Goal: Information Seeking & Learning: Learn about a topic

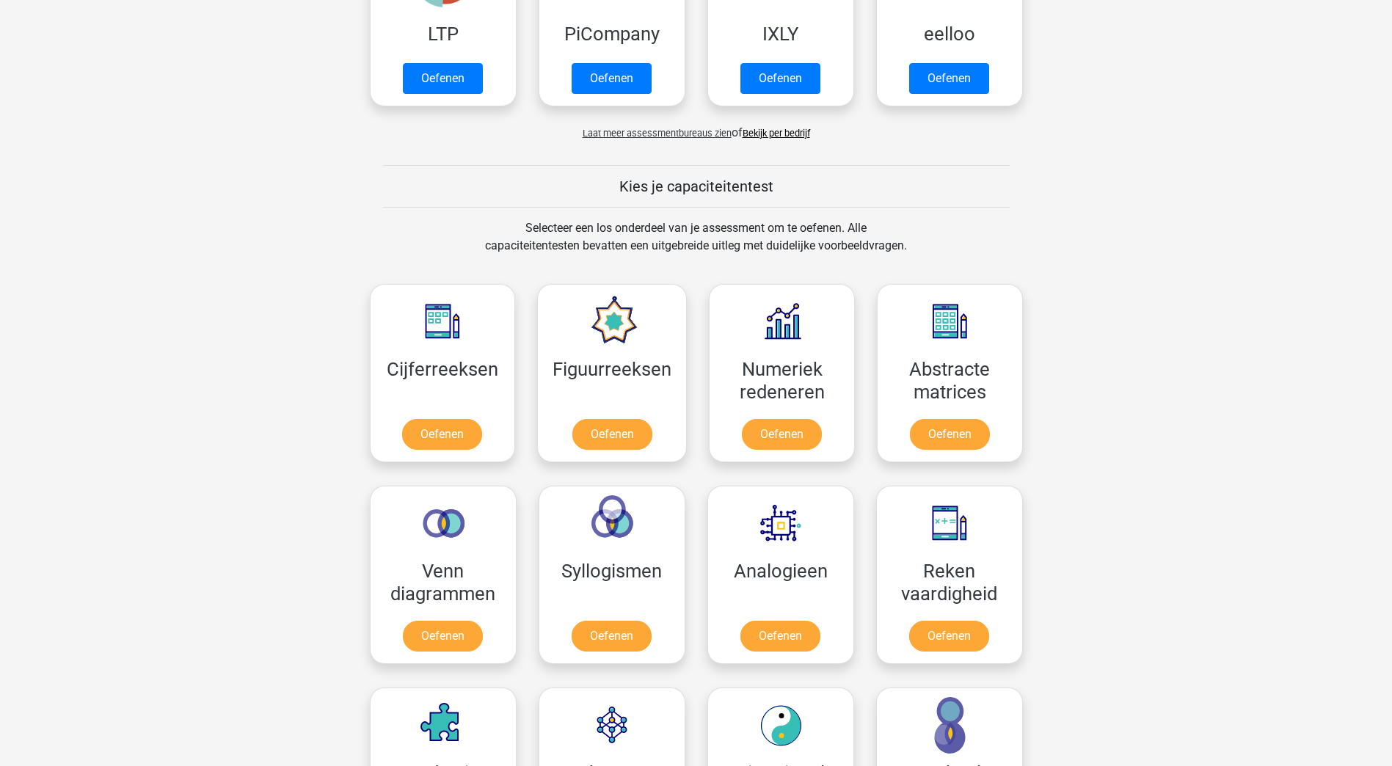
scroll to position [440, 0]
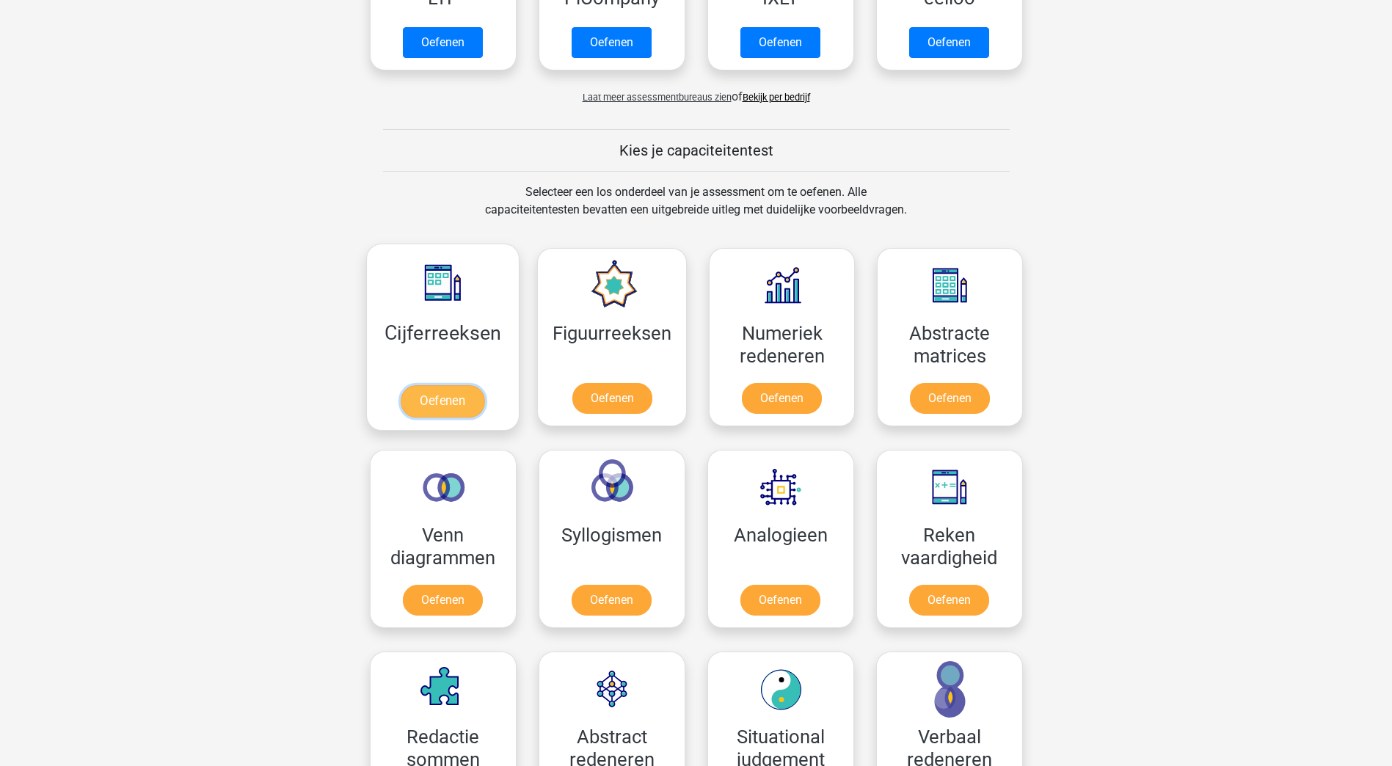
click at [453, 401] on link "Oefenen" at bounding box center [443, 401] width 84 height 32
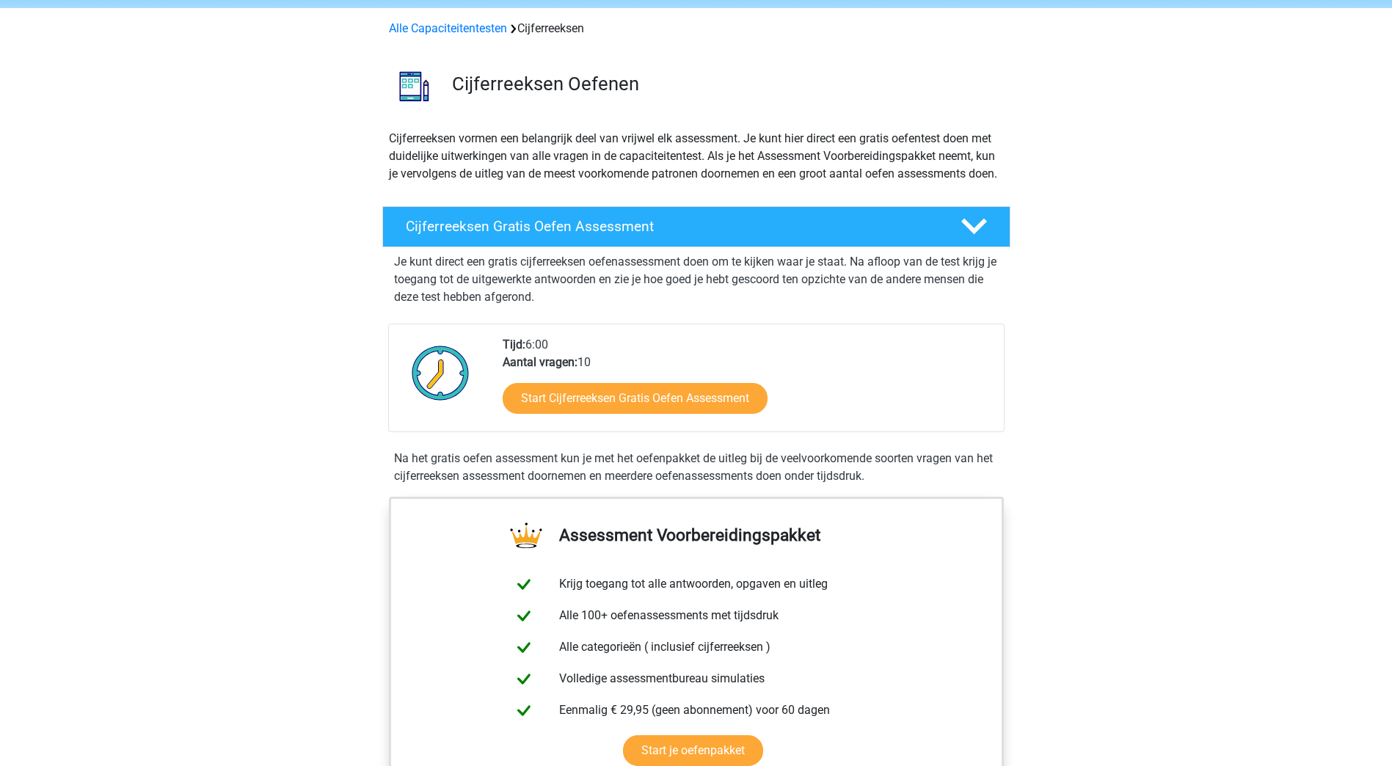
scroll to position [220, 0]
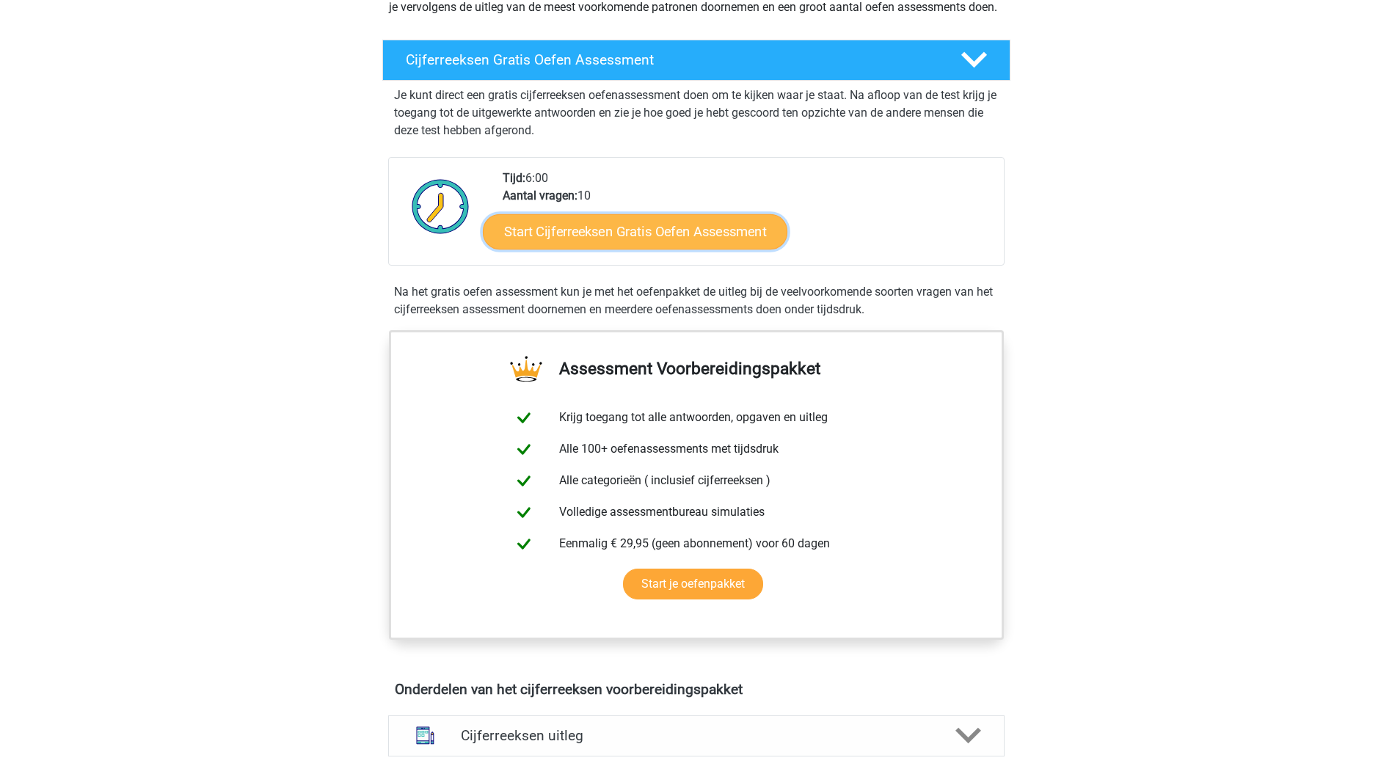
click at [654, 249] on link "Start Cijferreeksen Gratis Oefen Assessment" at bounding box center [635, 230] width 304 height 35
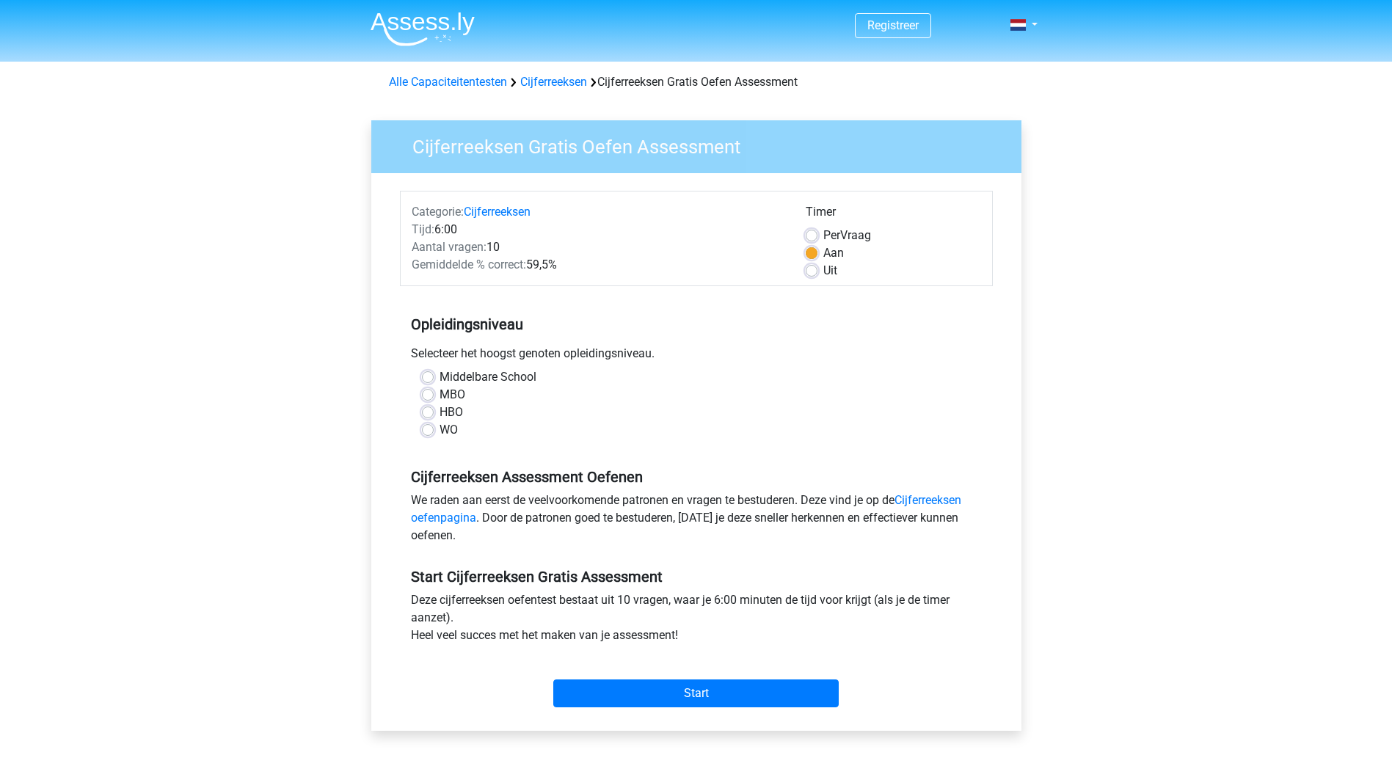
click at [439, 409] on label "HBO" at bounding box center [450, 412] width 23 height 18
click at [429, 409] on input "HBO" at bounding box center [428, 410] width 12 height 15
radio input "true"
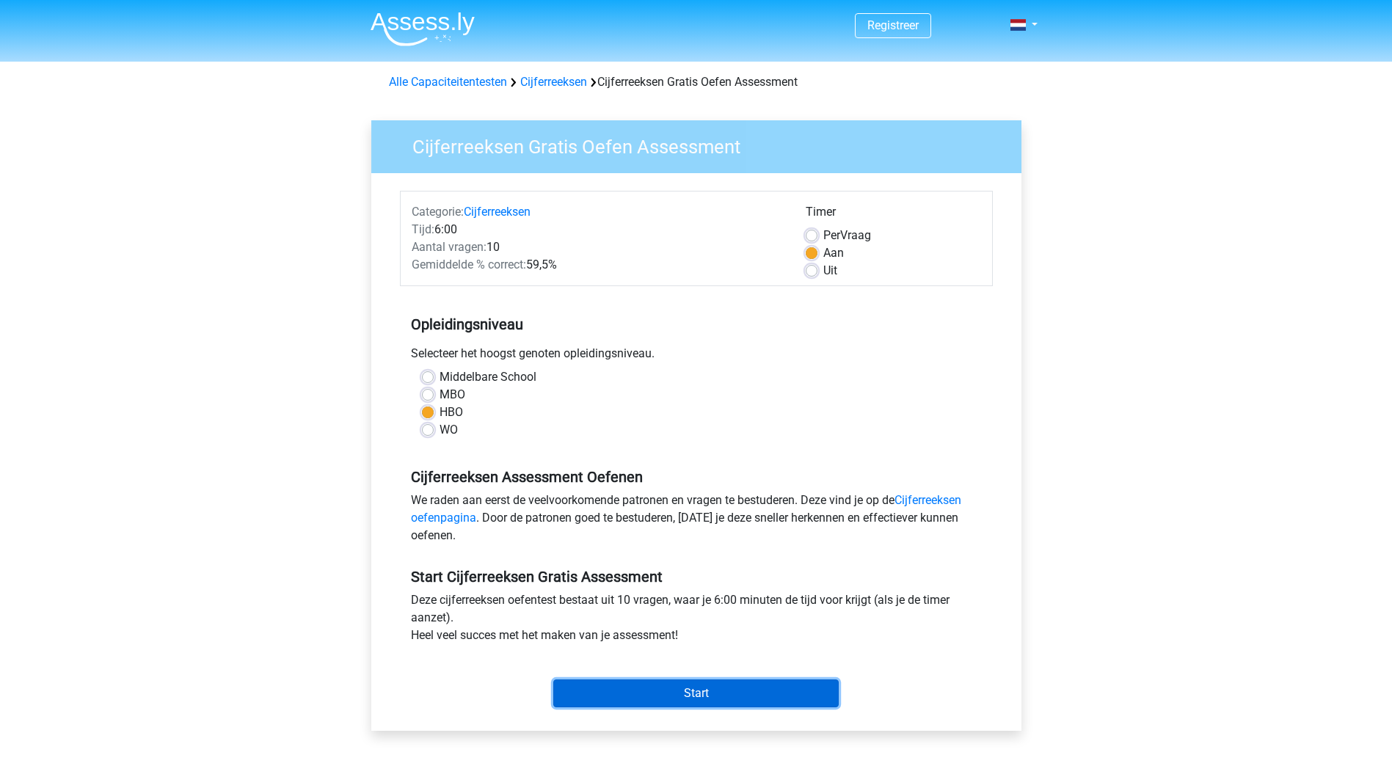
click at [703, 695] on input "Start" at bounding box center [695, 693] width 285 height 28
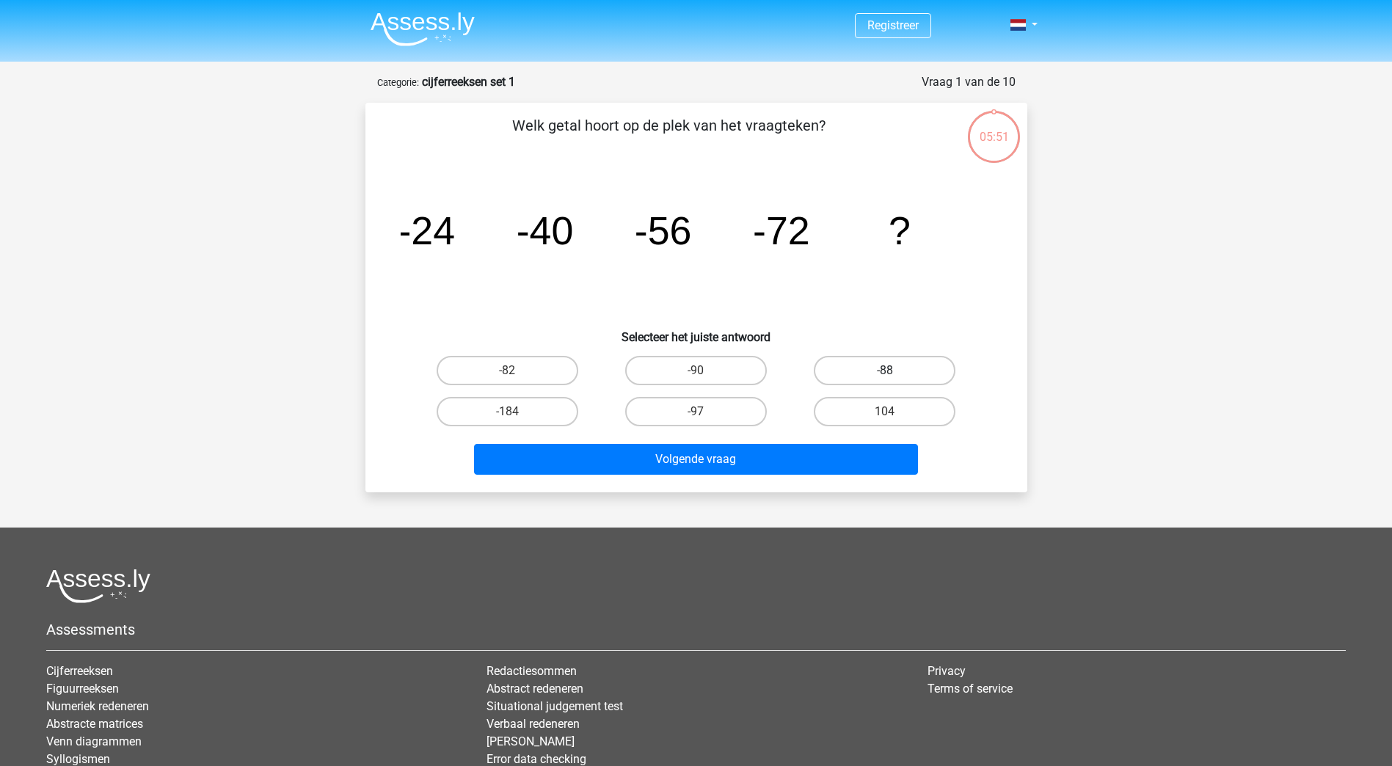
click at [876, 368] on label "-88" at bounding box center [885, 370] width 142 height 29
click at [885, 370] on input "-88" at bounding box center [890, 375] width 10 height 10
radio input "true"
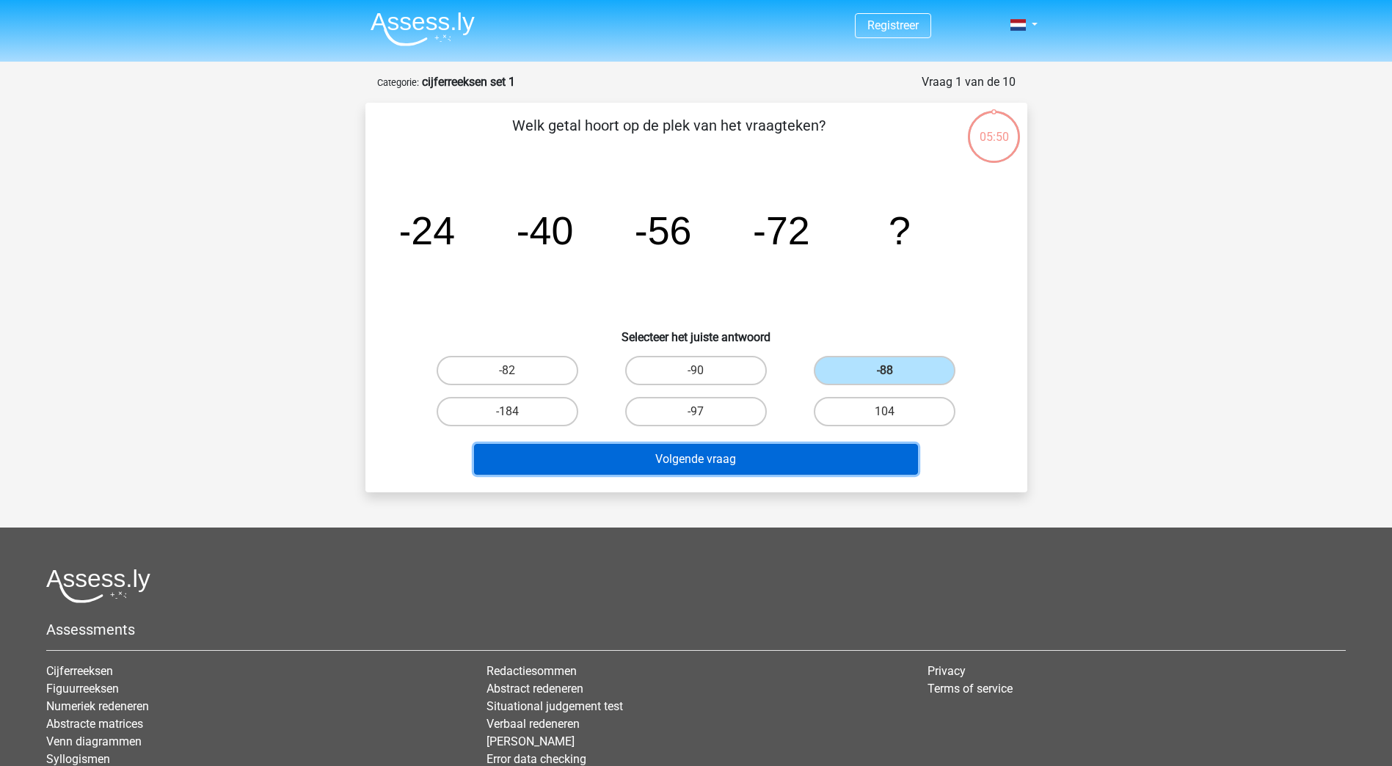
click at [730, 461] on button "Volgende vraag" at bounding box center [696, 459] width 444 height 31
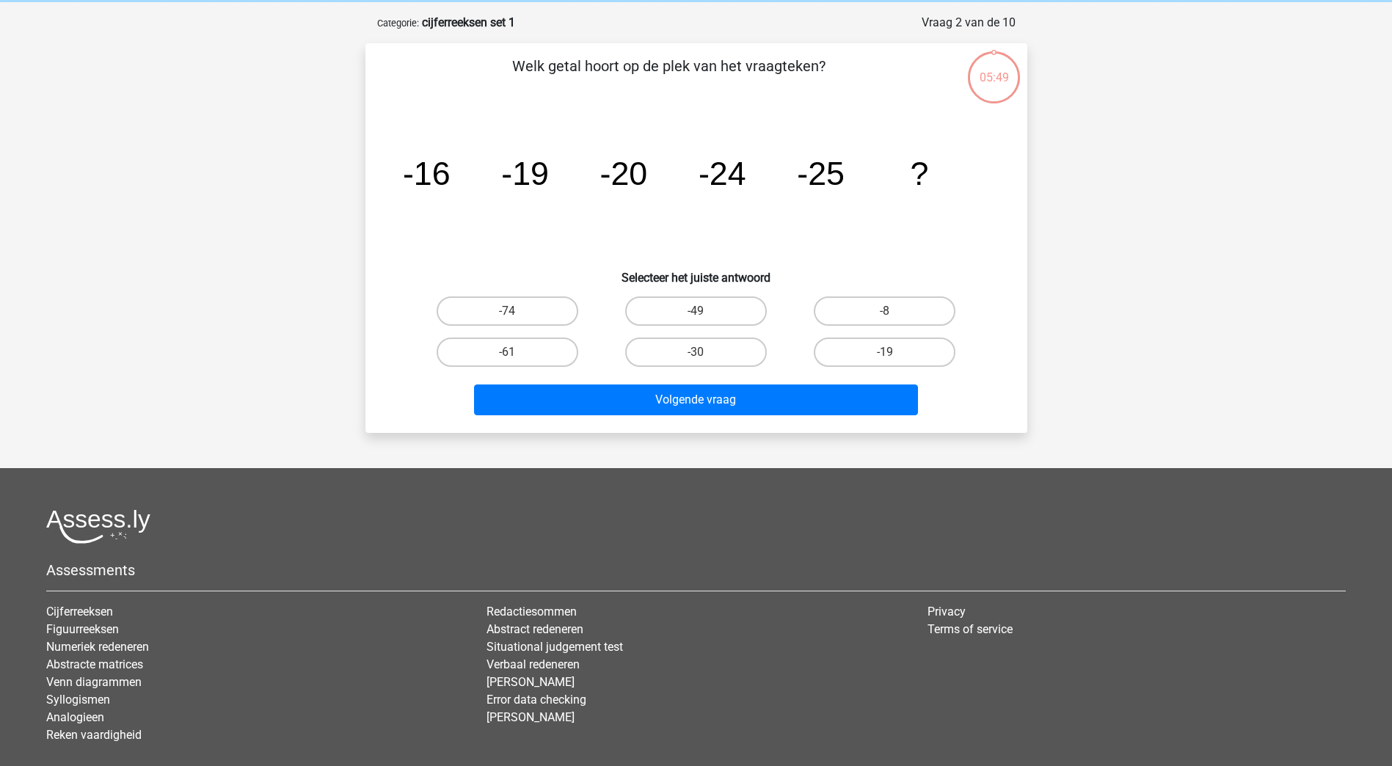
scroll to position [73, 0]
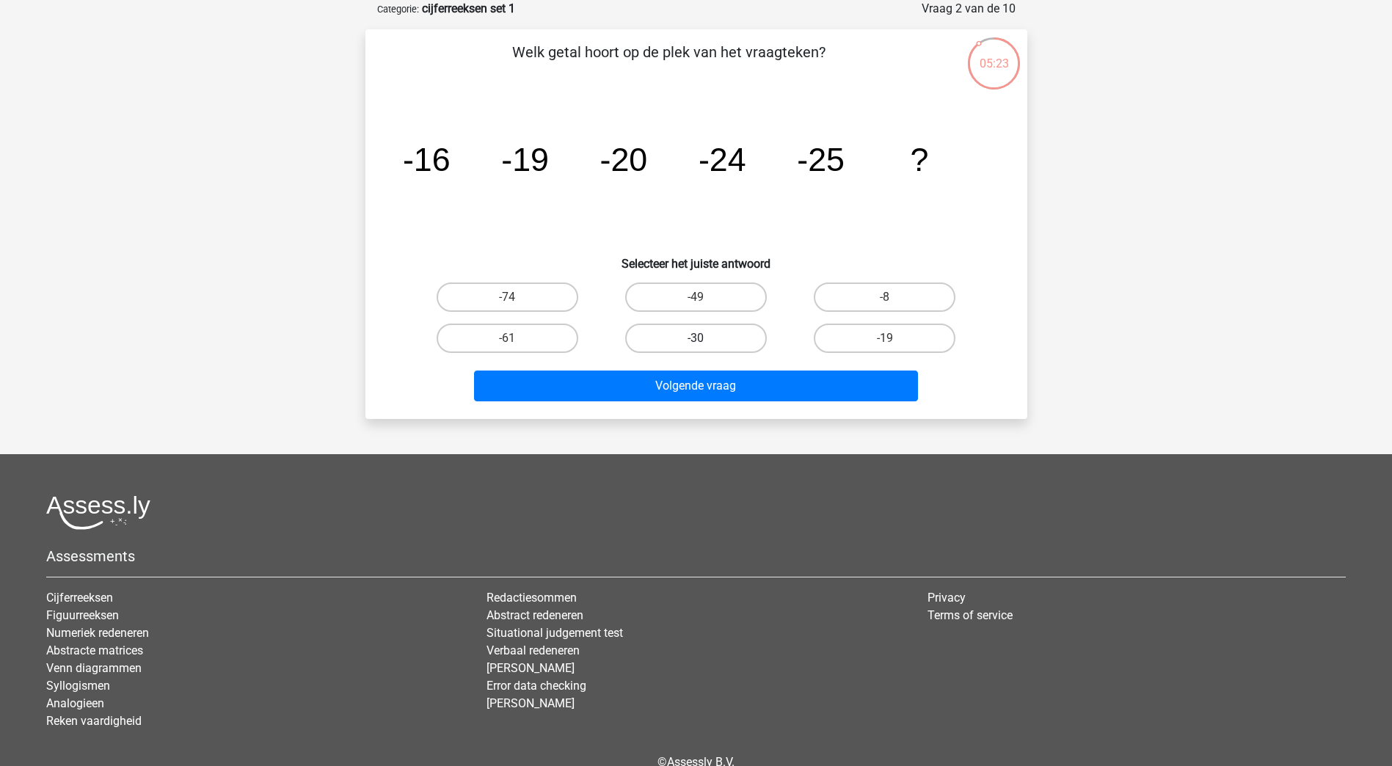
click at [709, 336] on label "-30" at bounding box center [696, 338] width 142 height 29
click at [705, 338] on input "-30" at bounding box center [700, 343] width 10 height 10
radio input "true"
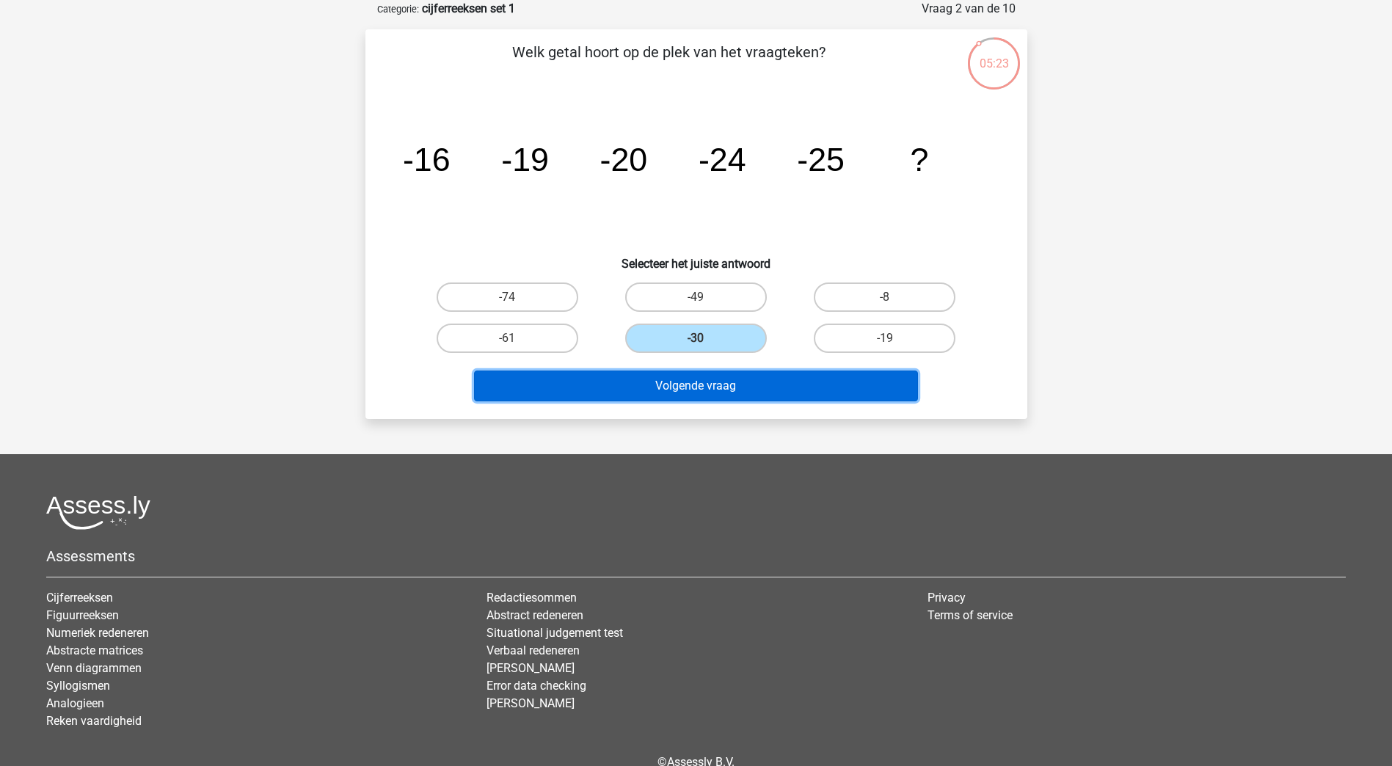
click at [695, 382] on button "Volgende vraag" at bounding box center [696, 385] width 444 height 31
